Goal: Task Accomplishment & Management: Complete application form

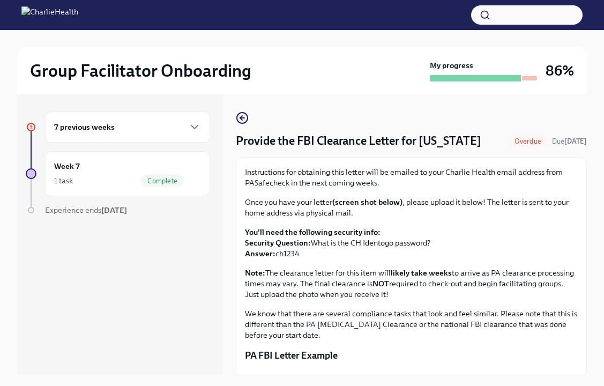
scroll to position [183, 0]
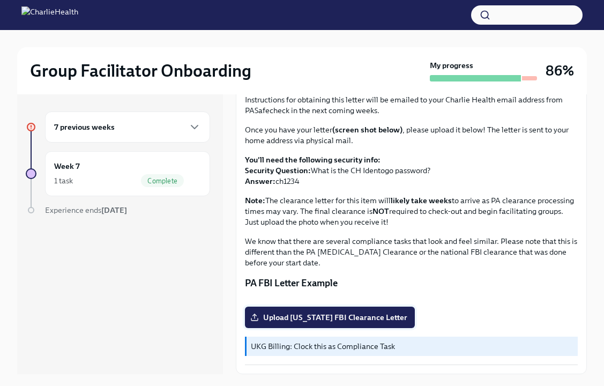
click at [338, 321] on span "Upload [US_STATE] FBI Clearance Letter" at bounding box center [329, 317] width 155 height 11
click at [0, 0] on input "Upload [US_STATE] FBI Clearance Letter" at bounding box center [0, 0] width 0 height 0
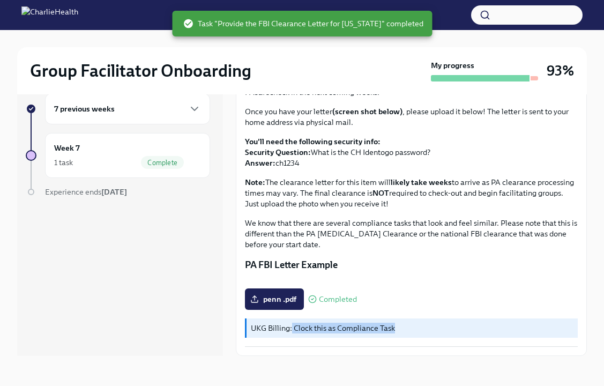
drag, startPoint x: 291, startPoint y: 327, endPoint x: 411, endPoint y: 327, distance: 120.0
click at [411, 327] on p "UKG Billing: Clock this as Compliance Task" at bounding box center [412, 328] width 323 height 11
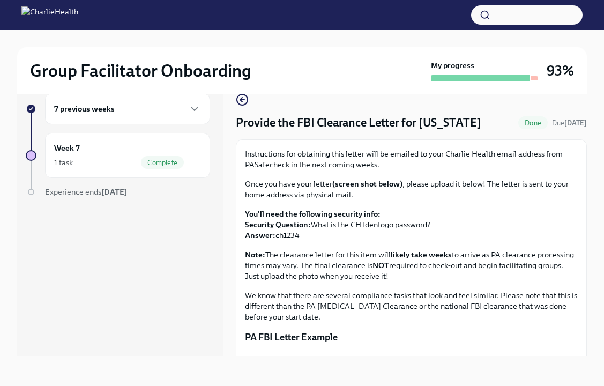
scroll to position [9, 0]
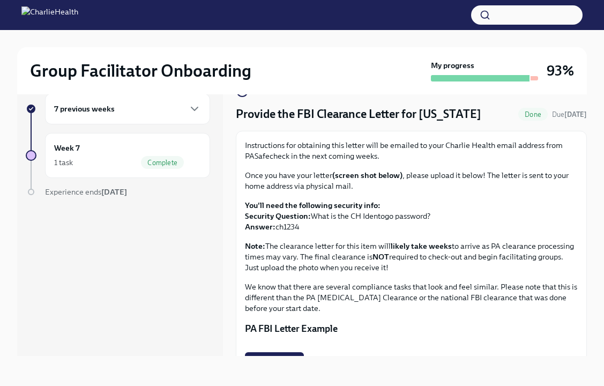
drag, startPoint x: 247, startPoint y: 218, endPoint x: 393, endPoint y: 229, distance: 146.6
click at [395, 229] on p "You'll need the following security info: Security Question: What is the CH Iden…" at bounding box center [411, 216] width 333 height 32
copy p "ecurity Question: What is the CH Identogo password? Answer: ch1234"
click at [350, 228] on p "You'll need the following security info: Security Question: What is the CH Iden…" at bounding box center [411, 216] width 333 height 32
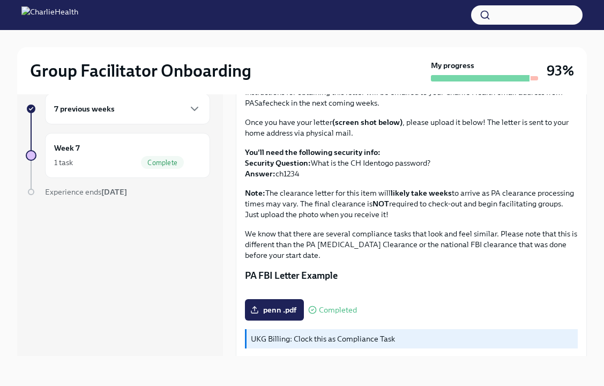
scroll to position [65, 0]
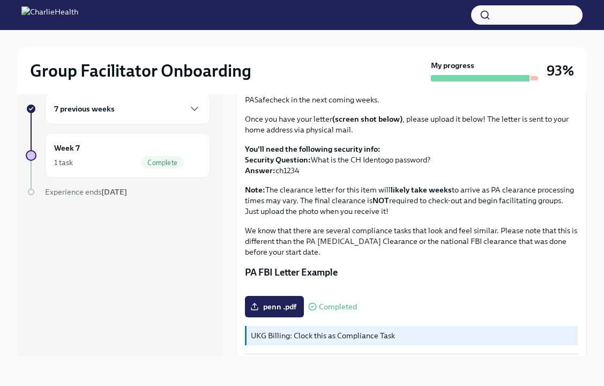
click at [311, 229] on p "We know that there are several compliance tasks that look and feel similar. Ple…" at bounding box center [411, 241] width 333 height 32
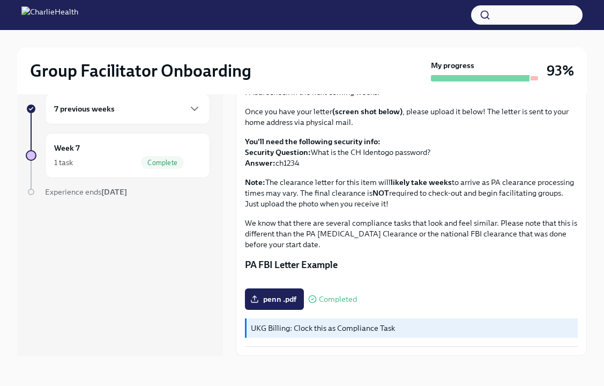
scroll to position [183, 0]
click at [303, 329] on p "UKG Billing: Clock this as Compliance Task" at bounding box center [412, 328] width 323 height 11
click at [126, 153] on div "Week 7 1 task Complete" at bounding box center [127, 155] width 147 height 27
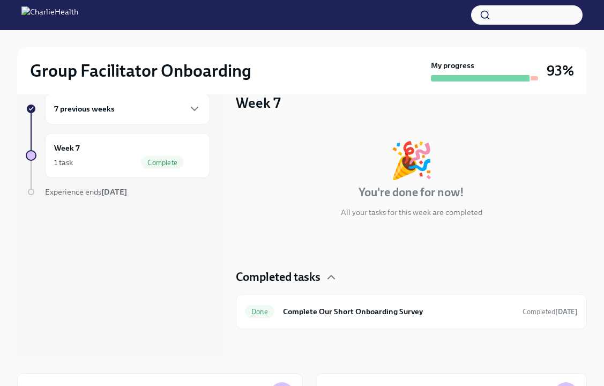
click at [174, 99] on div "7 previous weeks" at bounding box center [127, 108] width 165 height 31
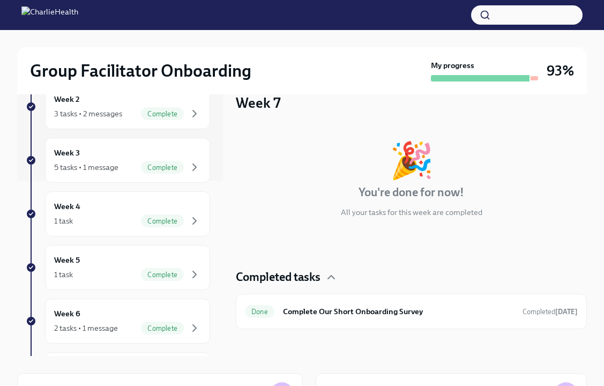
scroll to position [279, 0]
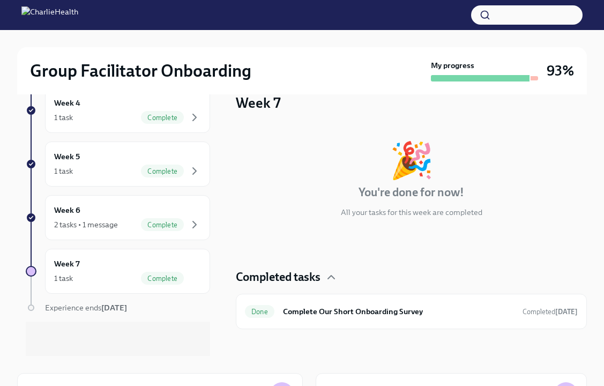
click at [101, 310] on span "Experience ends [DATE]" at bounding box center [86, 308] width 82 height 10
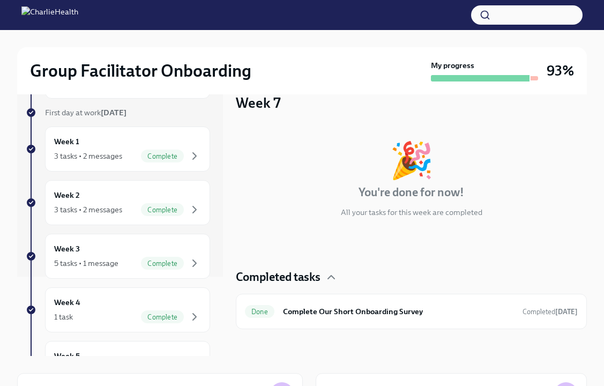
scroll to position [0, 0]
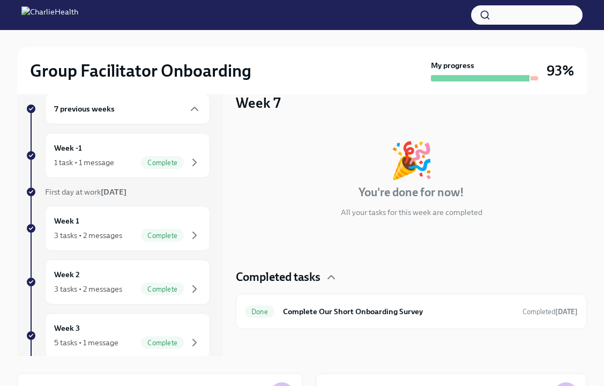
click at [122, 114] on div "7 previous weeks" at bounding box center [127, 108] width 147 height 13
